Goal: Check status: Check status

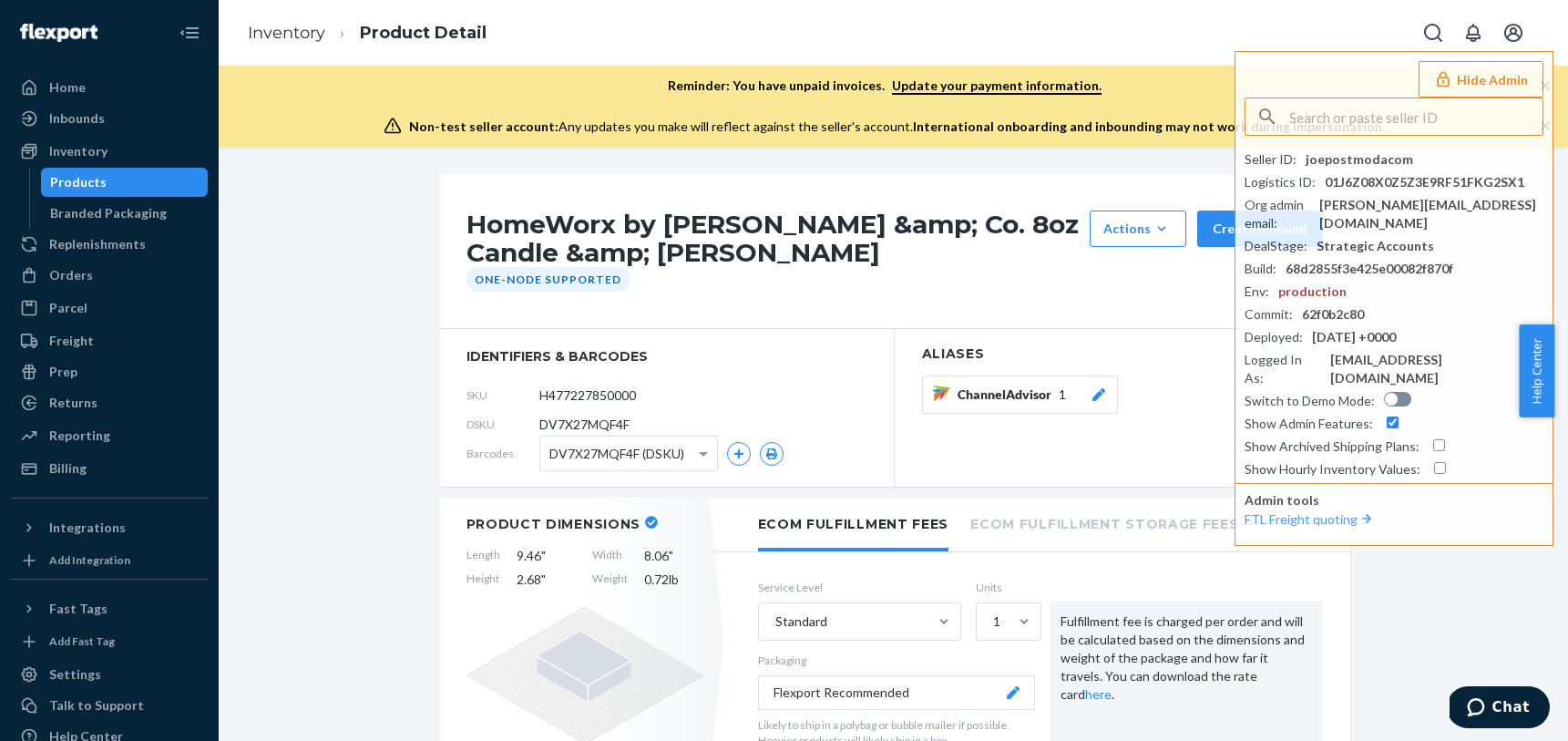
scroll to position [959, 0]
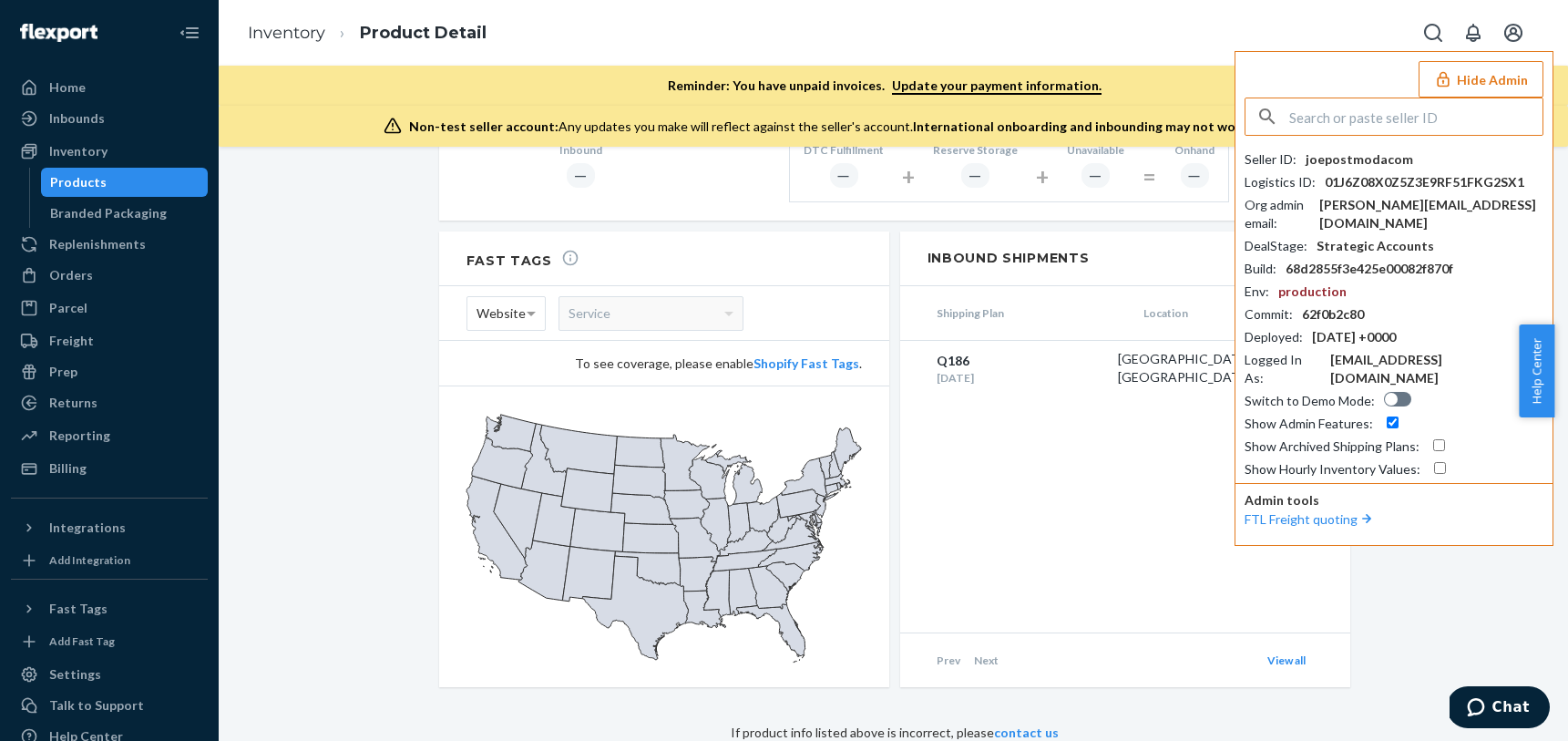
click at [1329, 114] on input "text" at bounding box center [1416, 116] width 254 height 36
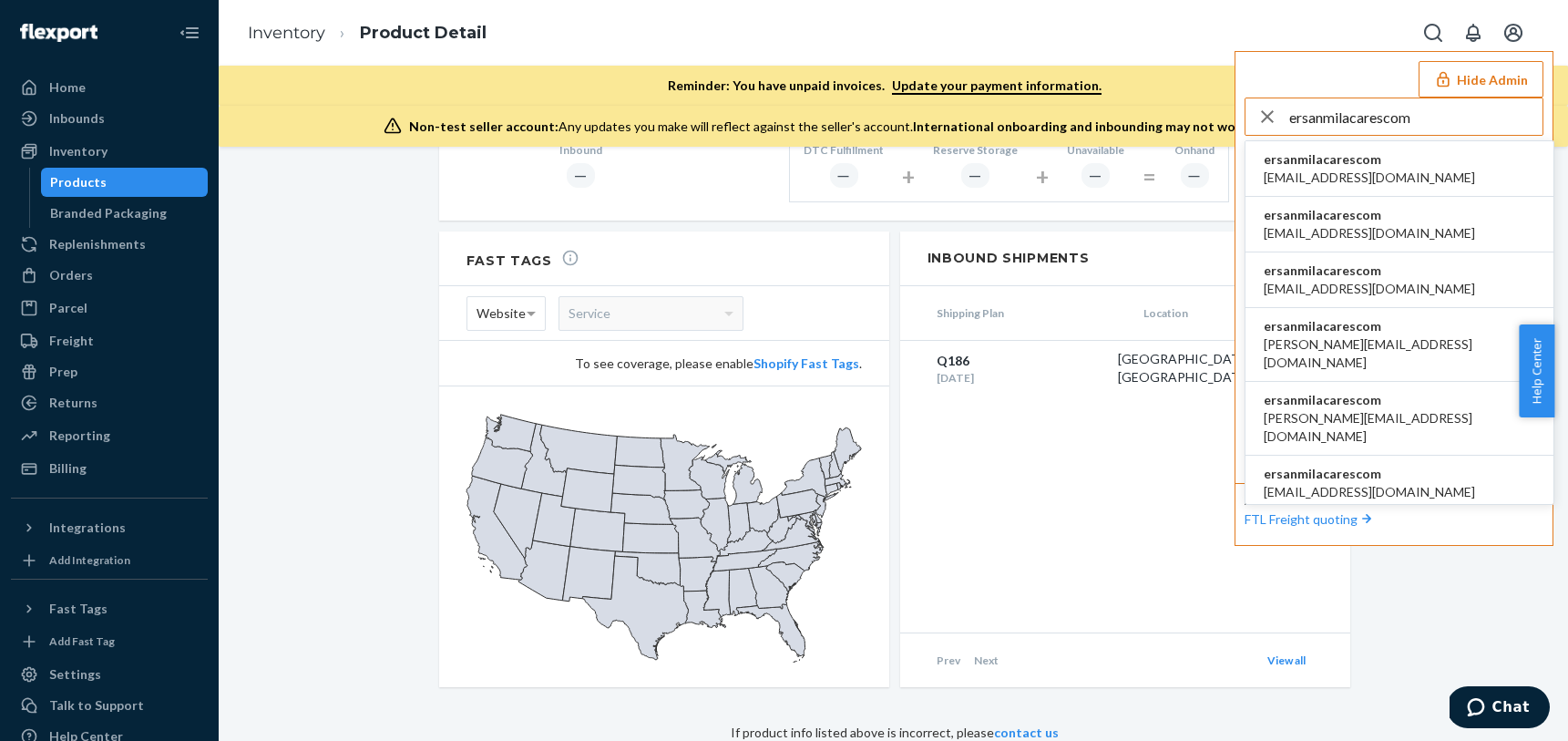
type input "ersanmilacarescom"
click at [1342, 179] on span "[EMAIL_ADDRESS][DOMAIN_NAME]" at bounding box center [1369, 177] width 212 height 19
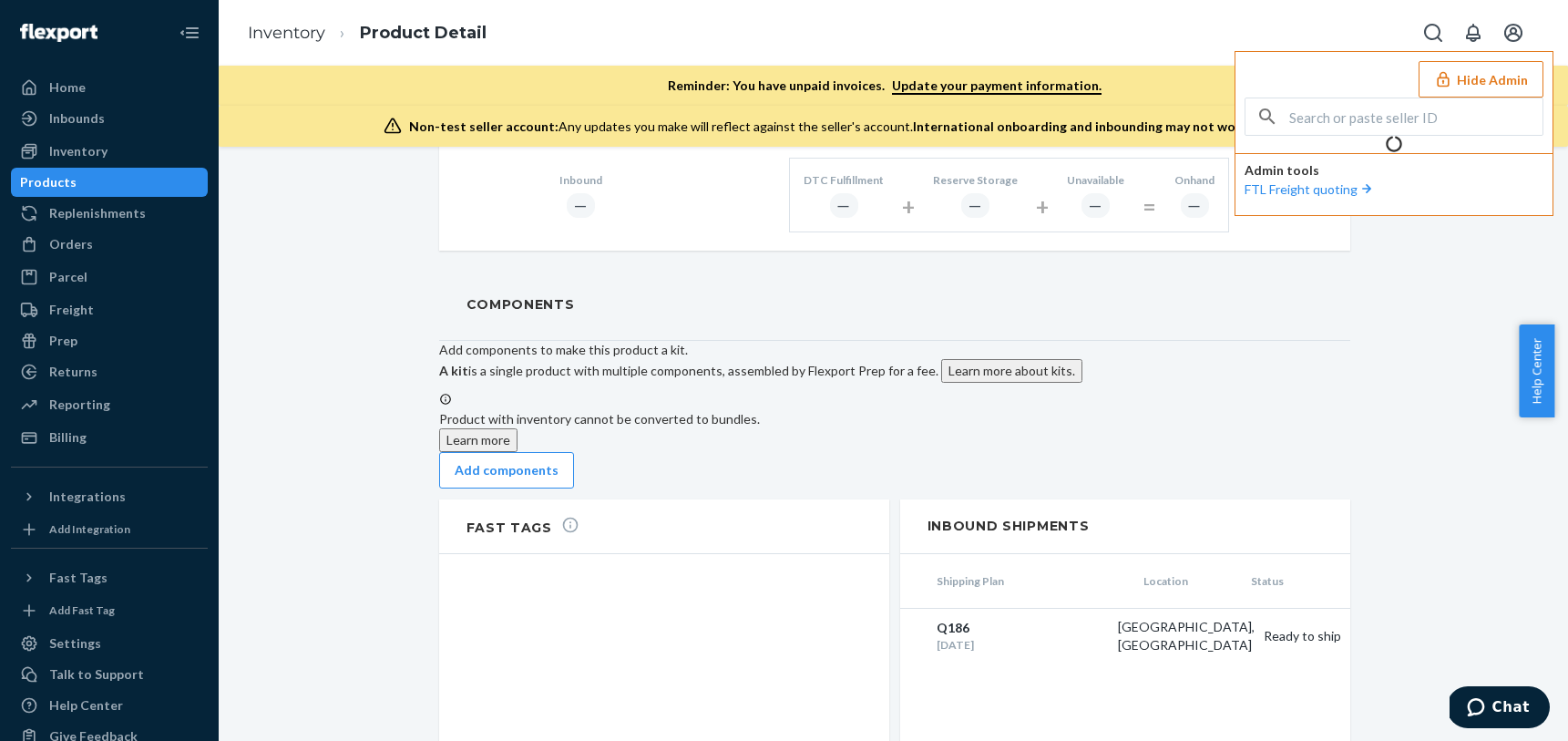
scroll to position [1160, 0]
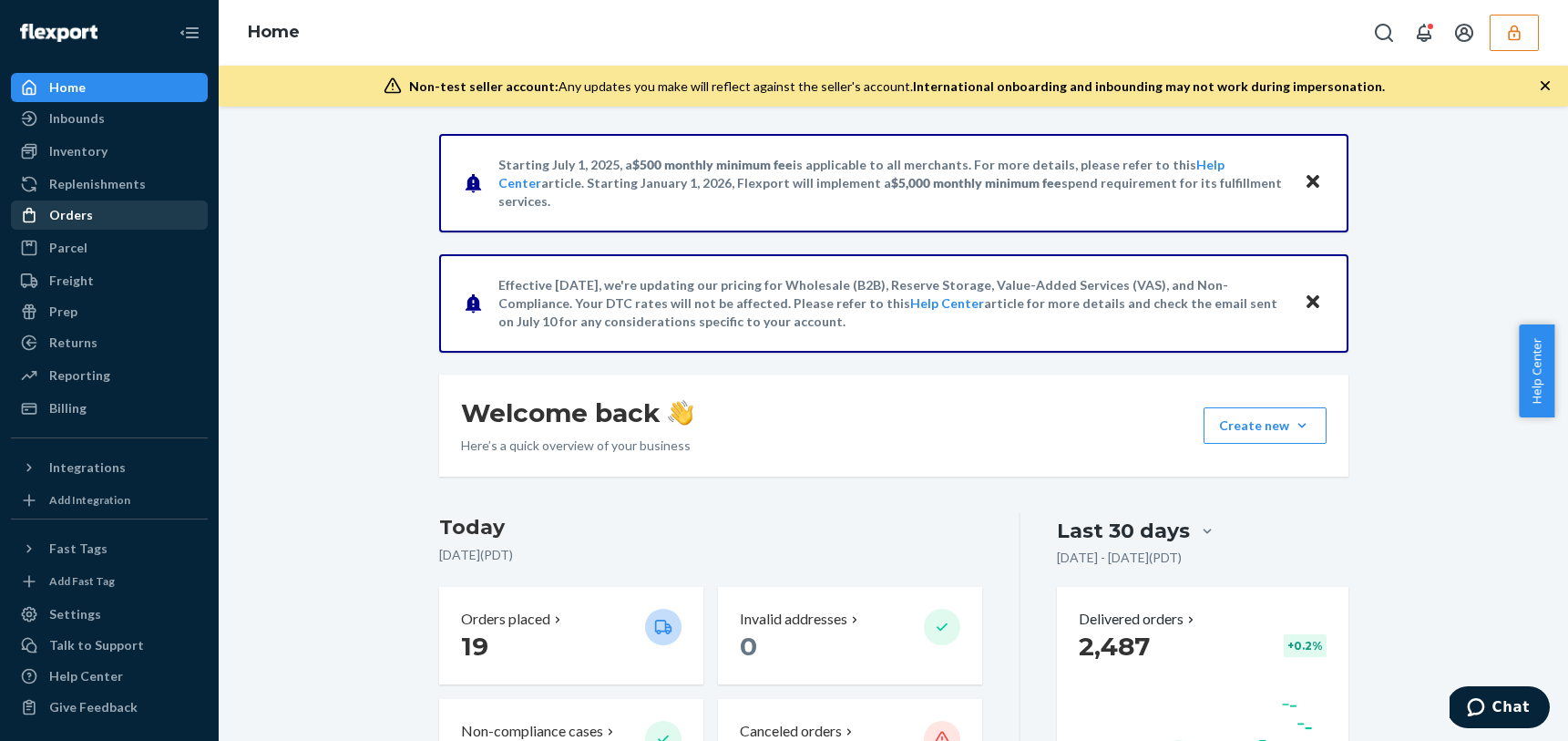
click at [88, 226] on div "Orders" at bounding box center [109, 214] width 193 height 25
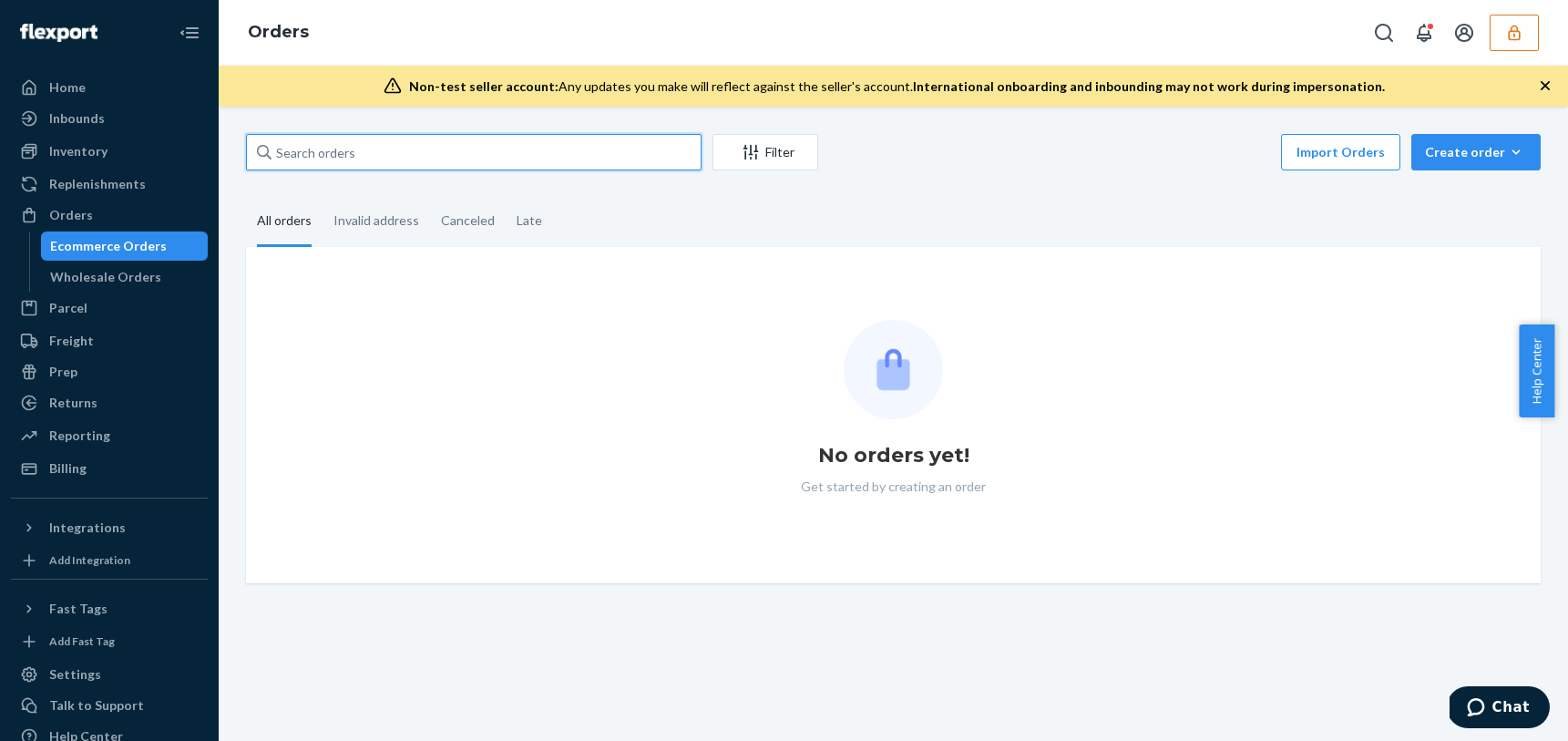
click at [348, 159] on input "text" at bounding box center [473, 151] width 455 height 36
paste input "136351075"
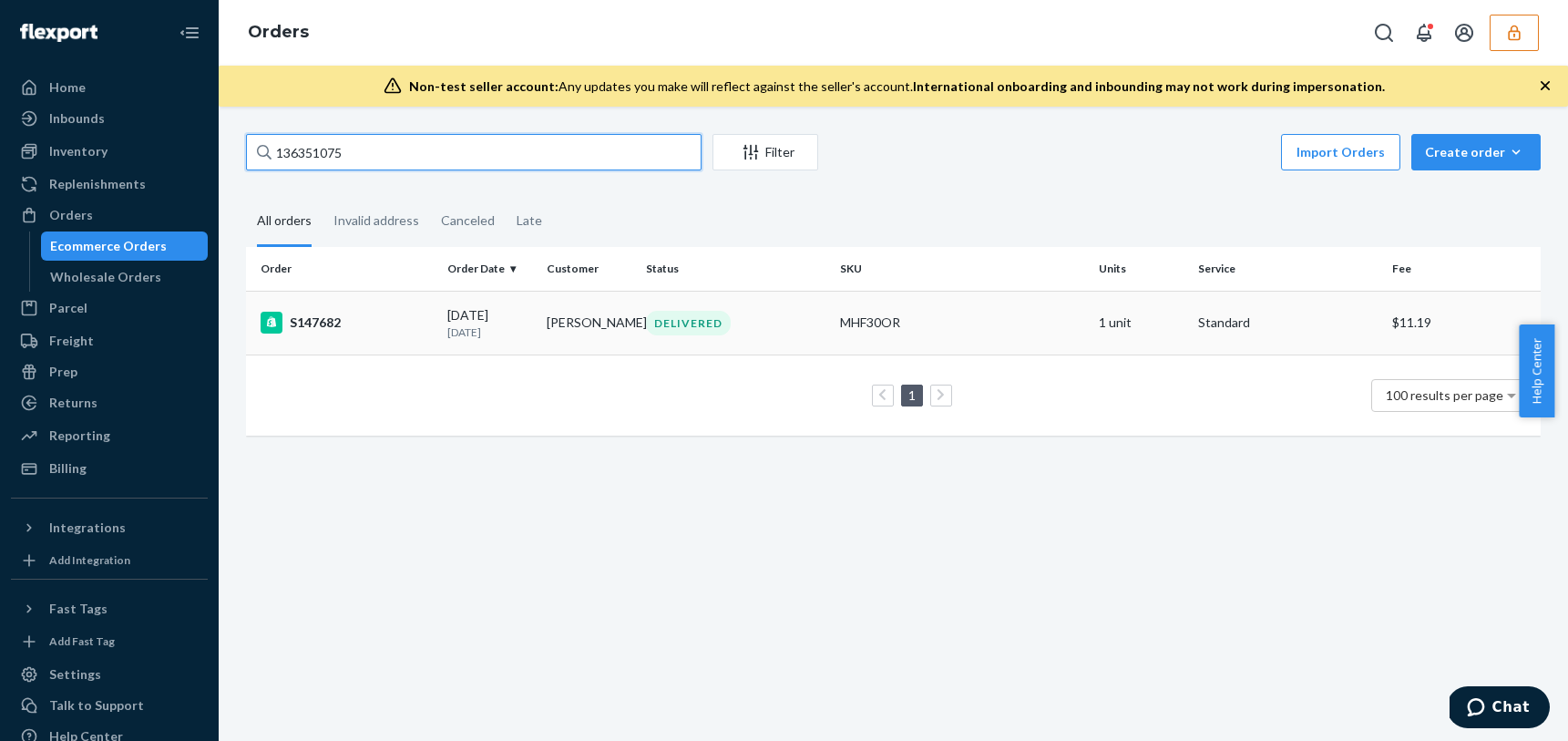
type input "136351075"
click at [602, 324] on td "Wenzel Jill" at bounding box center [589, 322] width 99 height 63
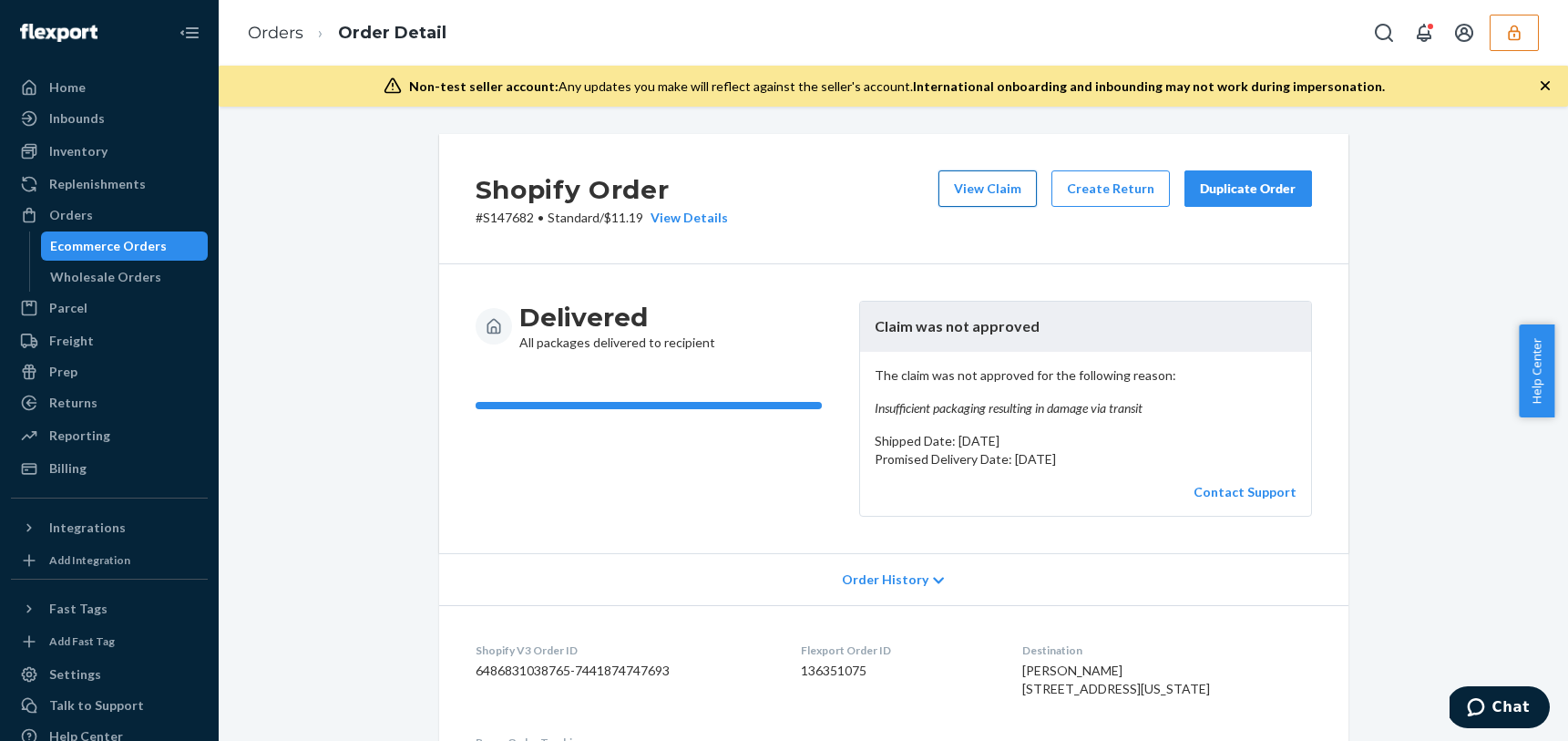
click at [977, 193] on button "View Claim" at bounding box center [987, 188] width 98 height 36
click at [1156, 425] on div "The claim was not approved for the following reason: Insufficient packaging res…" at bounding box center [1085, 434] width 451 height 164
drag, startPoint x: 1153, startPoint y: 407, endPoint x: 856, endPoint y: 410, distance: 297.0
click at [860, 410] on div "The claim was not approved for the following reason: Insufficient packaging res…" at bounding box center [1085, 434] width 451 height 164
copy em "Insufficient packaging resulting in damage via transit"
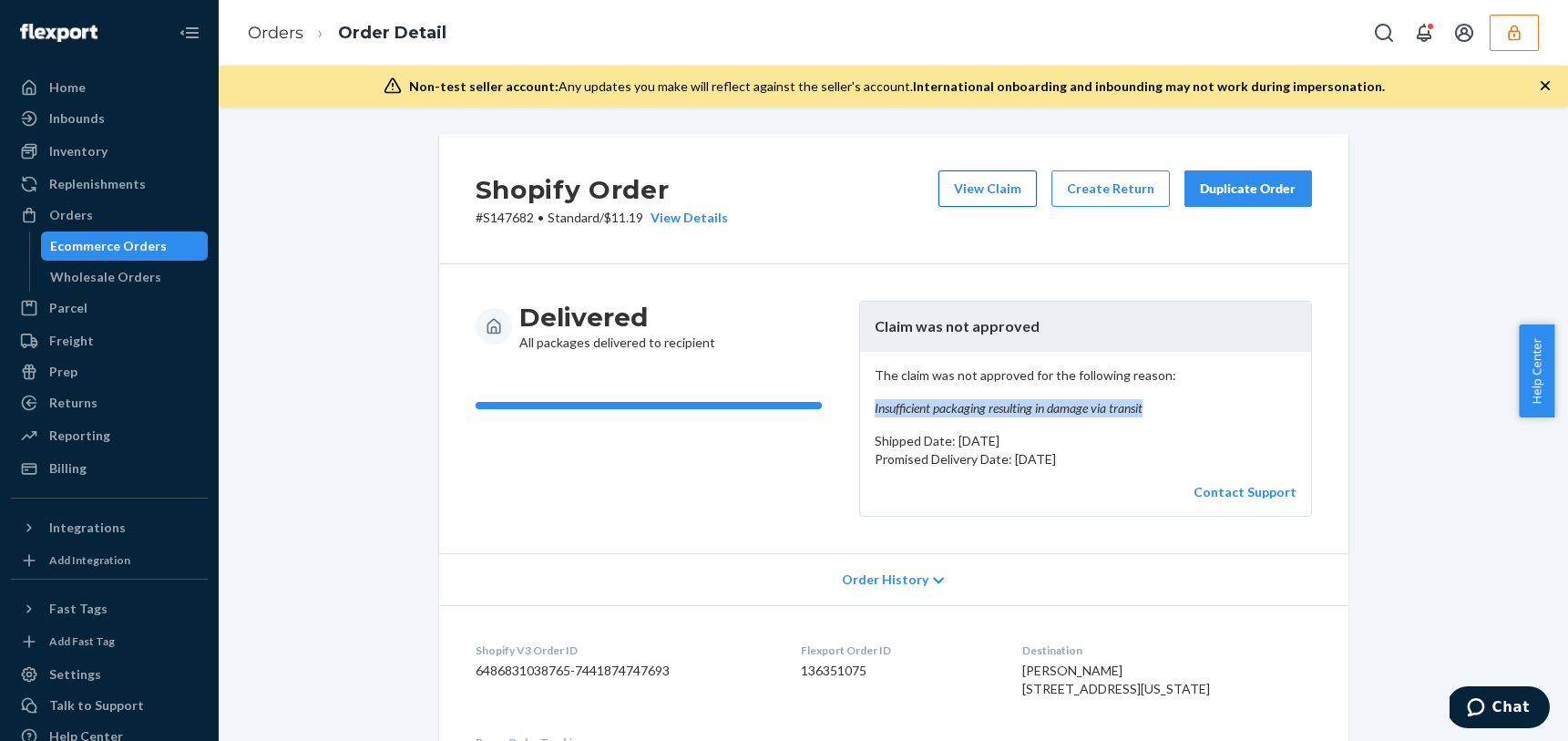
click at [999, 196] on button "View Claim" at bounding box center [987, 188] width 98 height 36
